Goal: Information Seeking & Learning: Find specific page/section

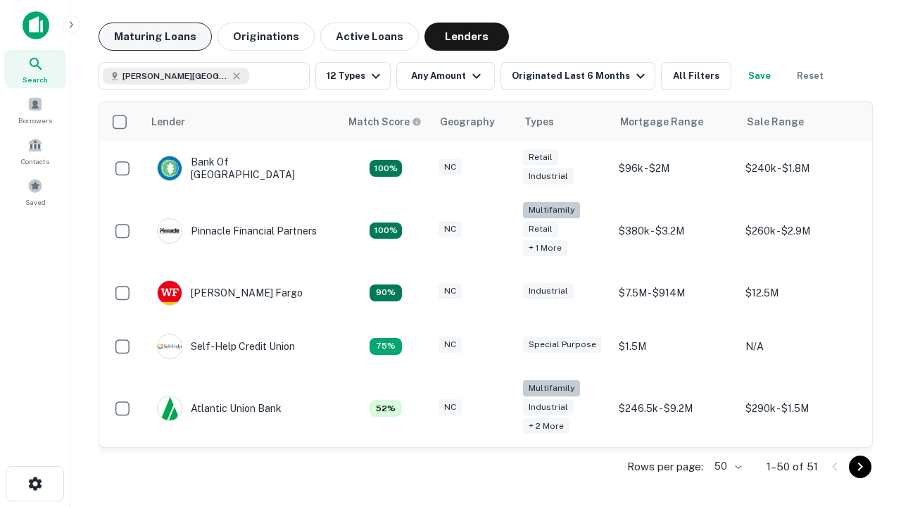
click at [155, 37] on button "Maturing Loans" at bounding box center [155, 37] width 113 height 28
